Goal: Task Accomplishment & Management: Manage account settings

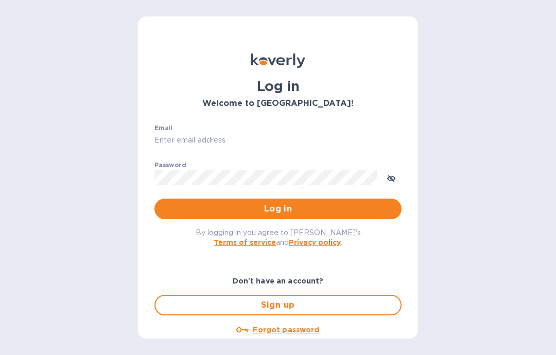
click at [226, 136] on input "Email" at bounding box center [278, 140] width 247 height 15
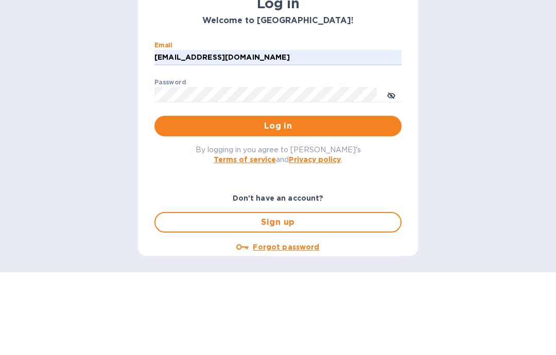
scroll to position [41, 0]
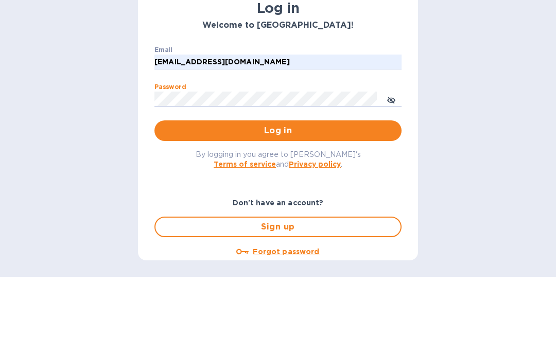
click at [298, 203] on span "Log in" at bounding box center [278, 209] width 231 height 12
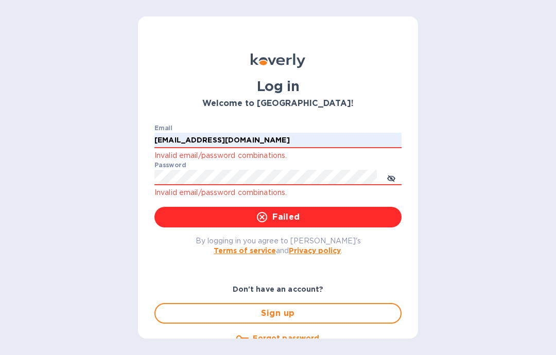
click at [288, 133] on input "gusgwentuck@gmail.com" at bounding box center [278, 140] width 247 height 15
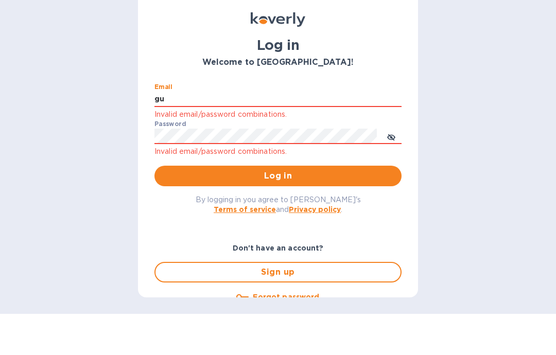
type input "g"
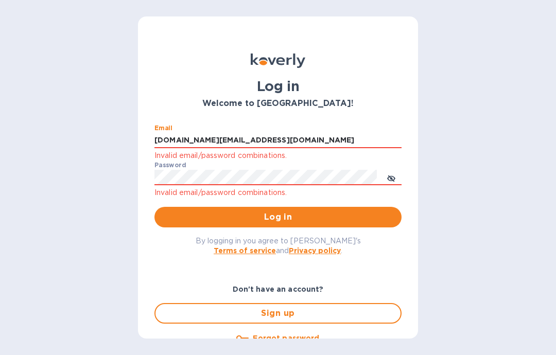
type input "catalystwine.llc@gmail.com"
click at [302, 207] on button "Log in" at bounding box center [278, 217] width 247 height 21
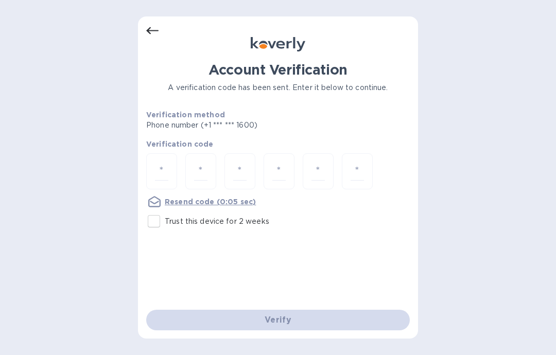
click at [151, 211] on input "Trust this device for 2 weeks" at bounding box center [154, 222] width 22 height 22
checkbox input "true"
click at [164, 162] on input "number" at bounding box center [161, 171] width 13 height 19
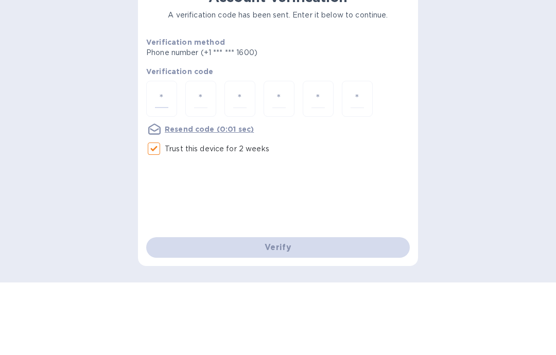
type input "4"
type input "8"
type input "3"
type input "9"
type input "1"
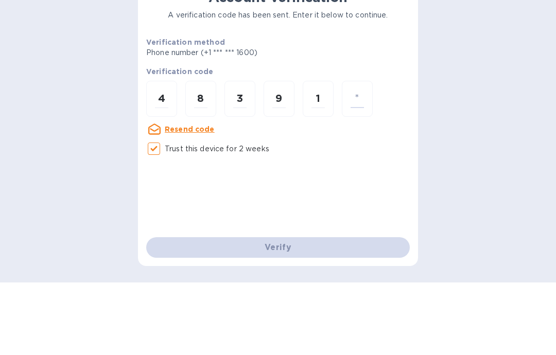
type input "7"
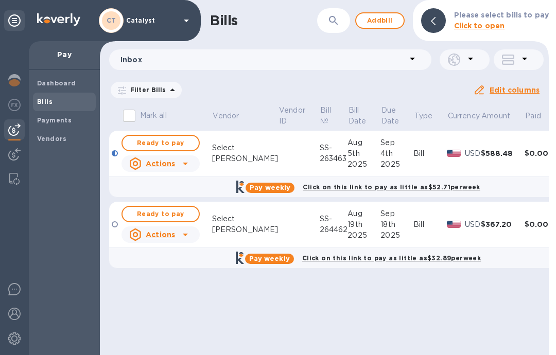
click at [414, 153] on div "Bill" at bounding box center [430, 153] width 33 height 11
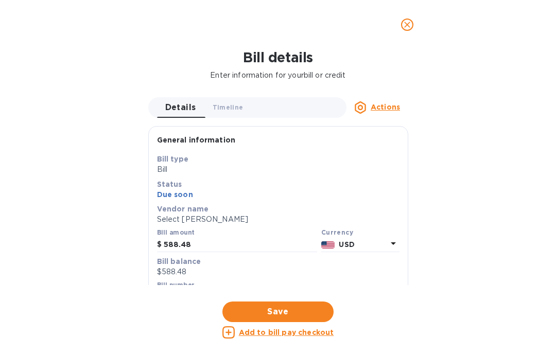
scroll to position [0, 44]
click at [242, 107] on span "Timeline 0" at bounding box center [228, 107] width 31 height 11
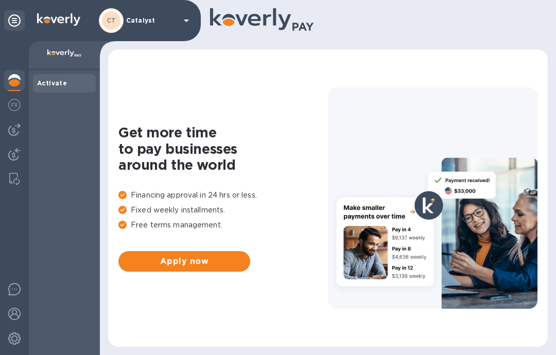
click at [67, 51] on img at bounding box center [64, 53] width 35 height 8
click at [181, 26] on icon at bounding box center [186, 20] width 12 height 12
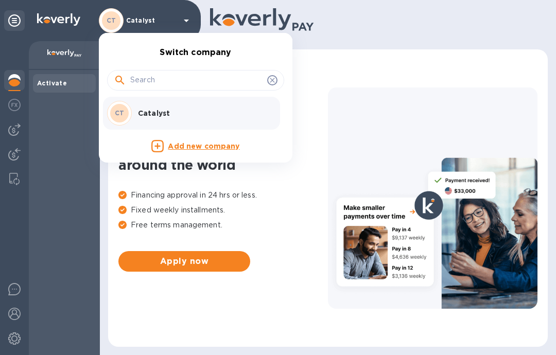
click at [186, 119] on div "CT Catalyst" at bounding box center [187, 113] width 161 height 25
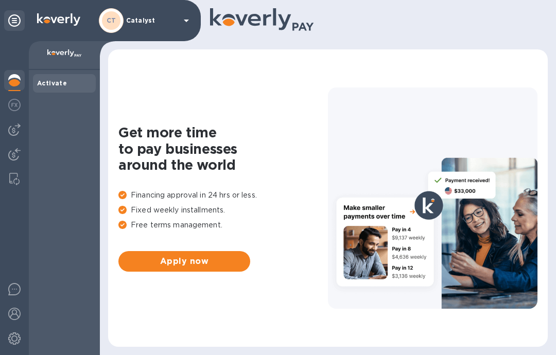
click at [9, 130] on img at bounding box center [14, 130] width 12 height 12
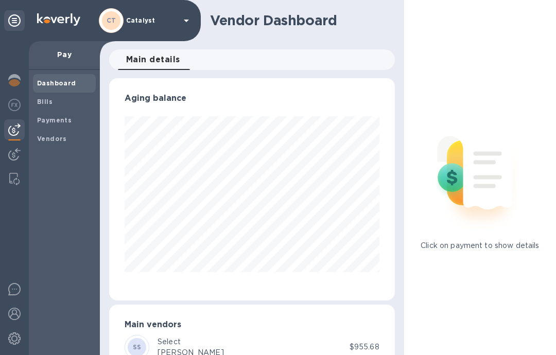
scroll to position [222, 285]
click at [51, 97] on span "Bills" at bounding box center [44, 102] width 15 height 10
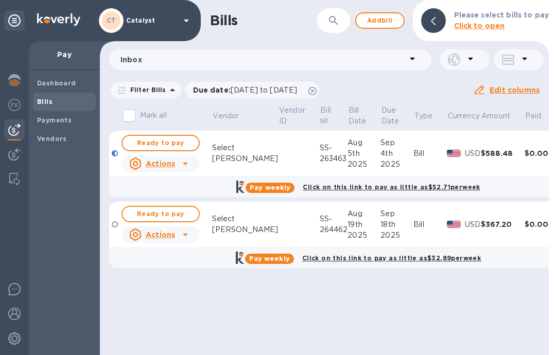
click at [171, 138] on span "Ready to pay" at bounding box center [161, 143] width 60 height 12
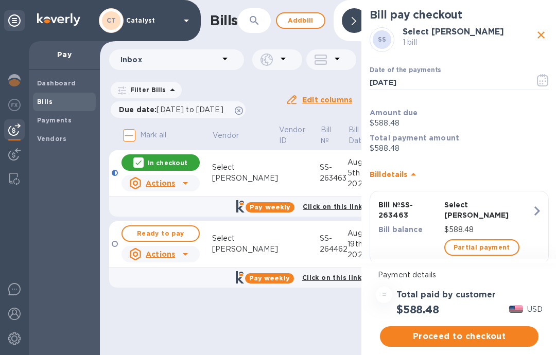
click at [474, 338] on span "Proceed to checkout" at bounding box center [459, 337] width 142 height 12
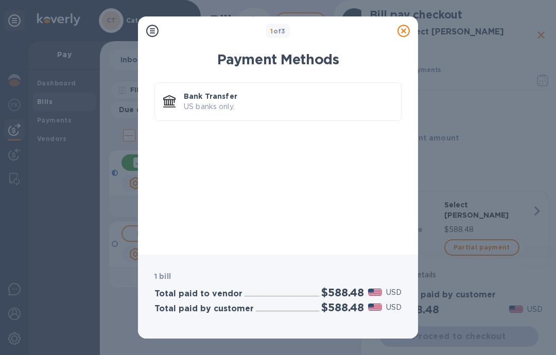
click at [270, 105] on p "US banks only." at bounding box center [288, 106] width 209 height 11
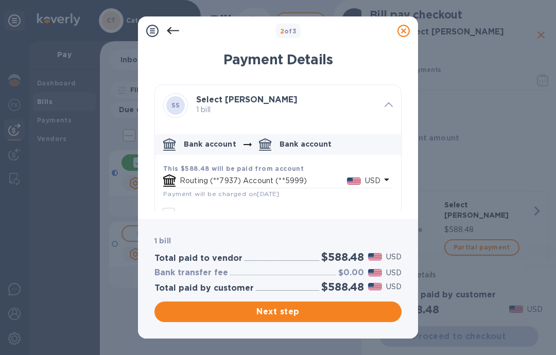
click at [283, 310] on span "Next step" at bounding box center [278, 312] width 231 height 12
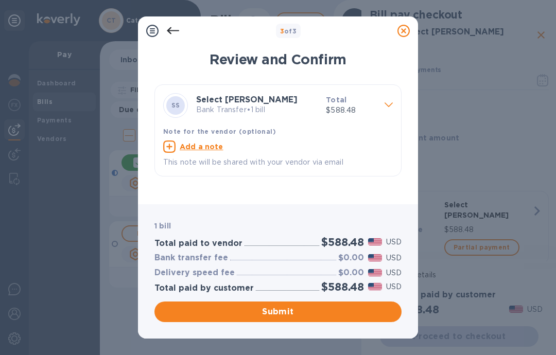
click at [284, 310] on span "Submit" at bounding box center [278, 312] width 231 height 12
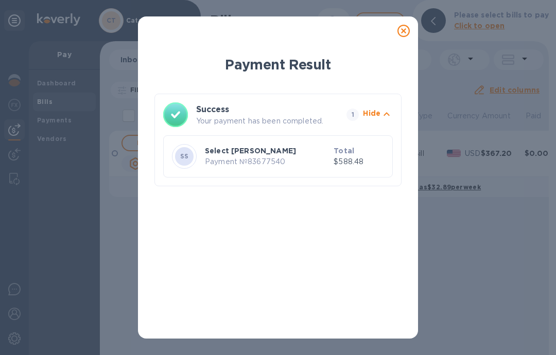
click at [405, 31] on icon at bounding box center [404, 31] width 12 height 12
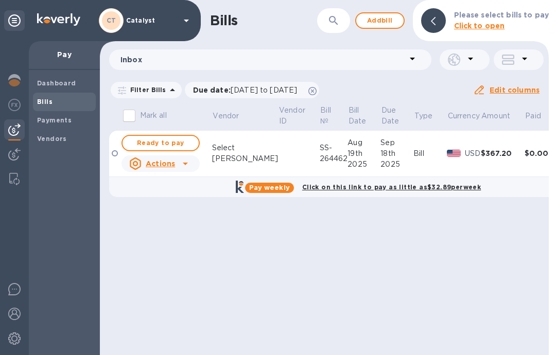
click at [378, 20] on span "Add bill" at bounding box center [380, 20] width 31 height 12
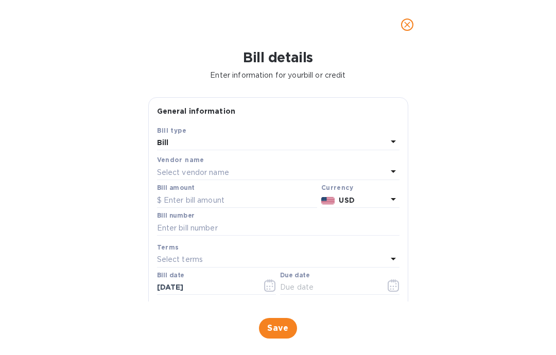
click at [228, 172] on p "Select vendor name" at bounding box center [193, 172] width 72 height 11
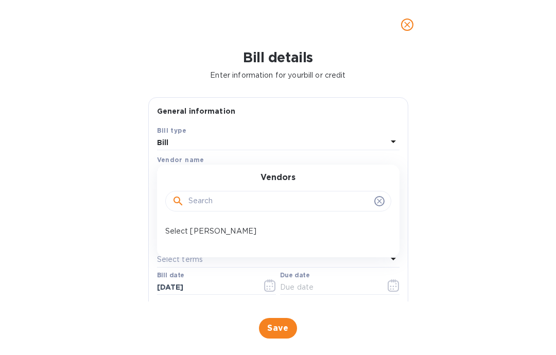
click at [211, 227] on p "Select [PERSON_NAME]" at bounding box center [274, 231] width 218 height 11
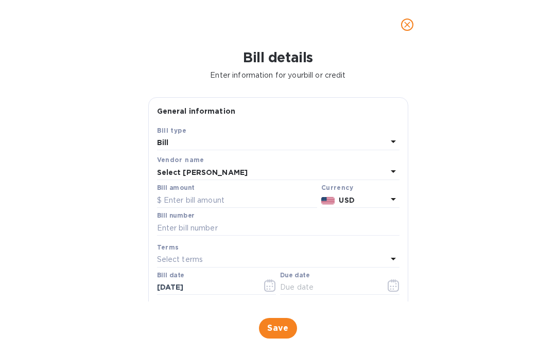
click at [222, 200] on input "text" at bounding box center [237, 200] width 160 height 15
type input "270.30"
click at [197, 229] on input "text" at bounding box center [278, 227] width 243 height 15
type input "261695-262612"
click at [393, 283] on icon "button" at bounding box center [394, 286] width 12 height 12
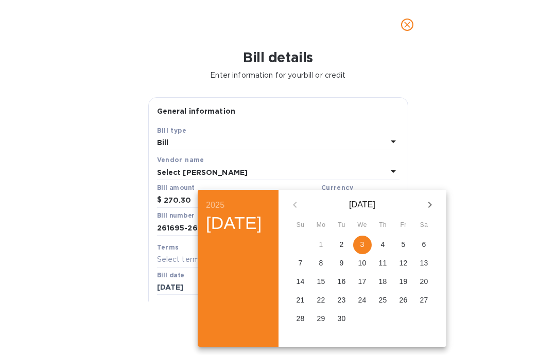
click at [323, 264] on p "8" at bounding box center [321, 263] width 4 height 10
type input "[DATE]"
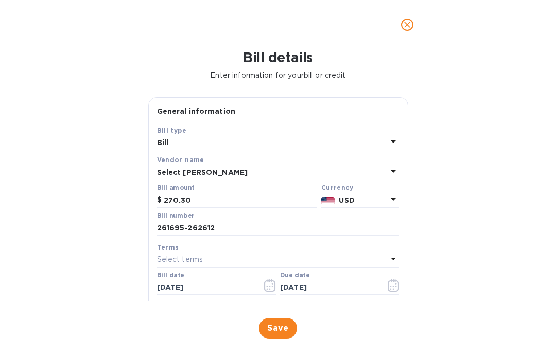
click at [280, 327] on span "Save" at bounding box center [278, 328] width 22 height 12
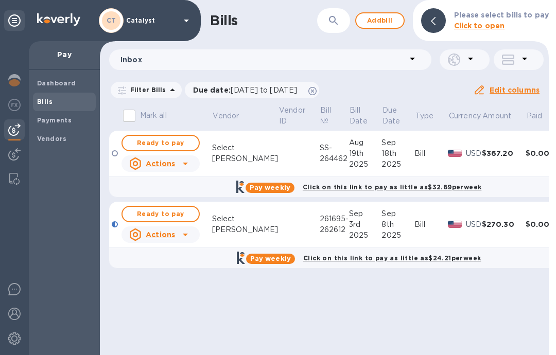
click at [349, 152] on div "19th" at bounding box center [365, 153] width 33 height 11
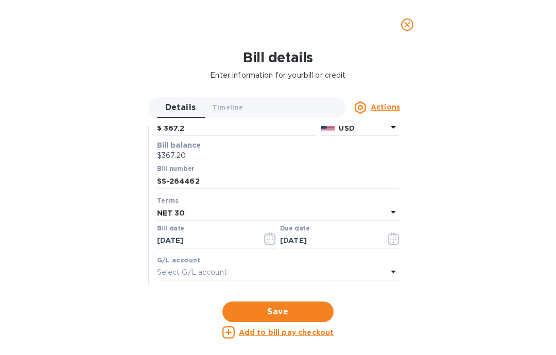
scroll to position [120, 0]
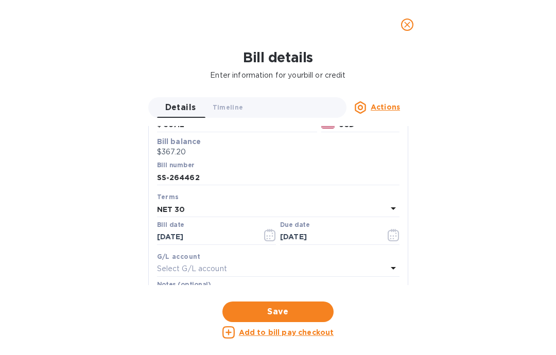
click at [392, 239] on icon "button" at bounding box center [394, 235] width 12 height 12
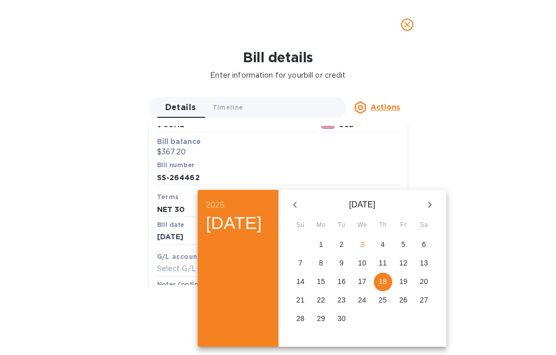
click at [323, 260] on p "8" at bounding box center [321, 263] width 4 height 10
type input "[DATE]"
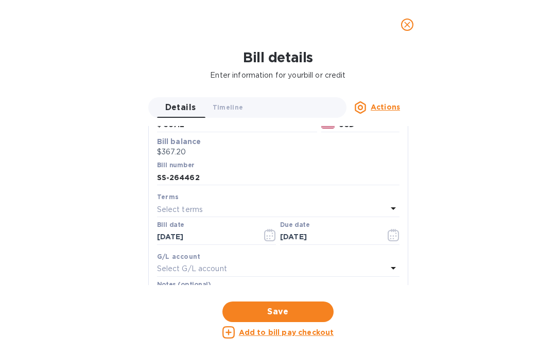
click at [295, 306] on span "Save" at bounding box center [278, 312] width 95 height 12
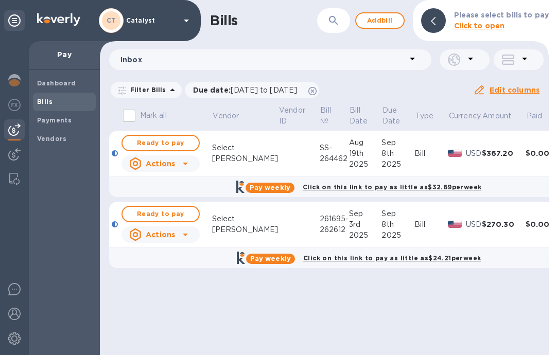
click at [382, 230] on div "2025" at bounding box center [398, 235] width 33 height 11
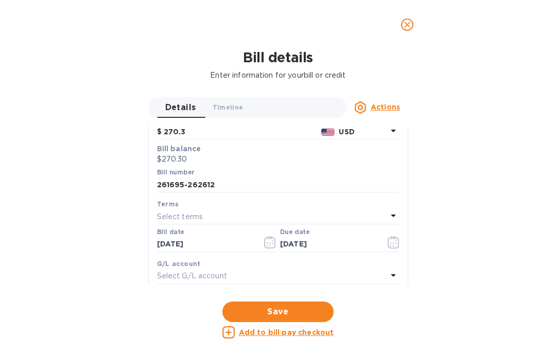
scroll to position [125, 0]
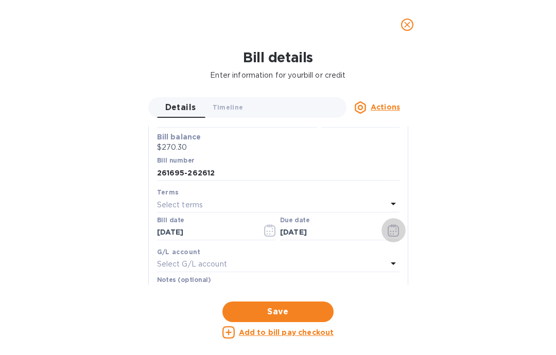
click at [392, 234] on icon "button" at bounding box center [394, 231] width 12 height 12
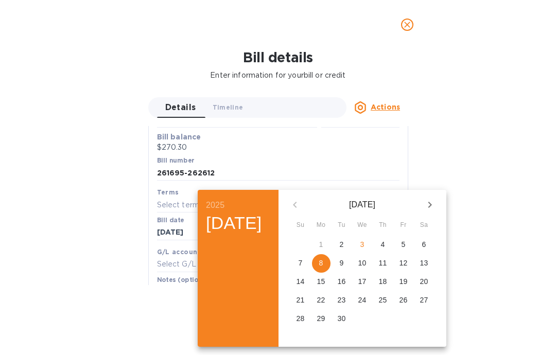
click at [325, 284] on p "15" at bounding box center [321, 282] width 8 height 10
type input "[DATE]"
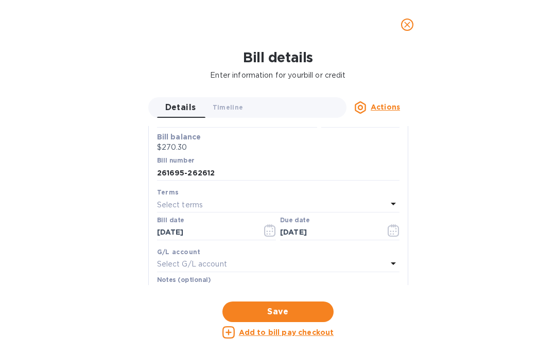
click at [295, 311] on span "Save" at bounding box center [278, 312] width 95 height 12
